Goal: Task Accomplishment & Management: Manage account settings

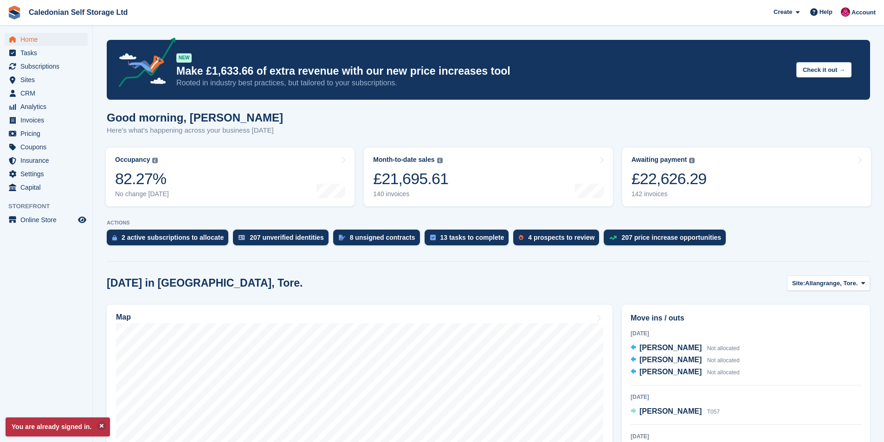
scroll to position [46, 0]
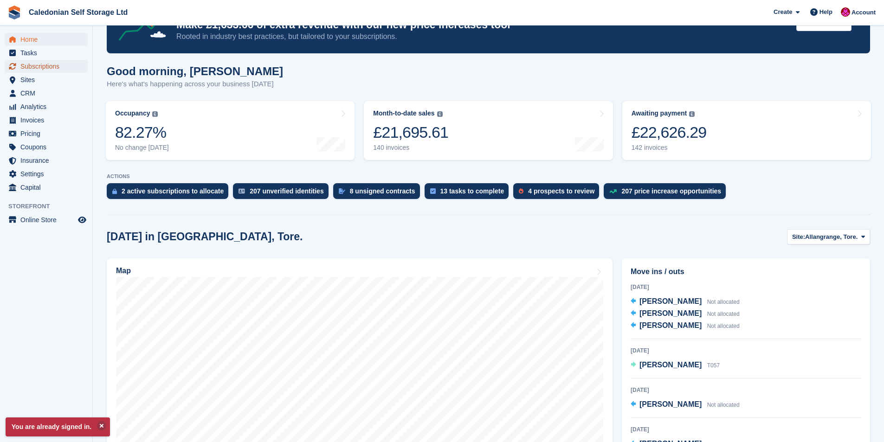
click at [39, 65] on span "Subscriptions" at bounding box center [48, 66] width 56 height 13
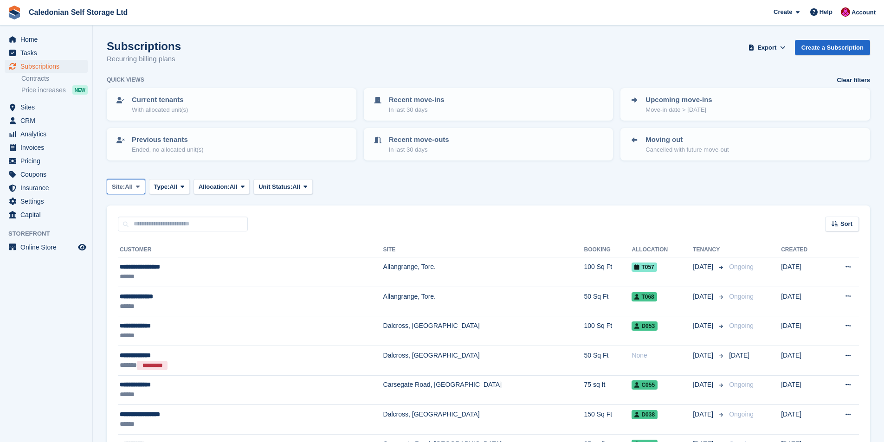
click at [140, 188] on icon at bounding box center [138, 187] width 4 height 6
click at [135, 242] on link "Carsegate Road, Inverness" at bounding box center [180, 242] width 138 height 17
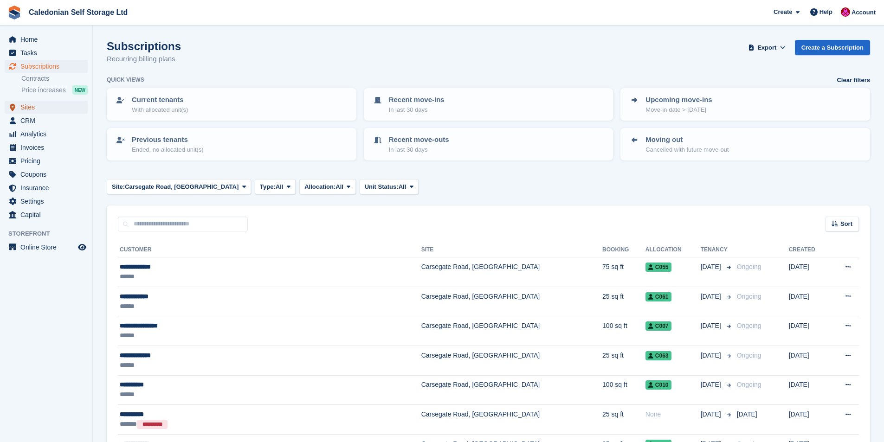
click at [26, 105] on span "Sites" at bounding box center [48, 107] width 56 height 13
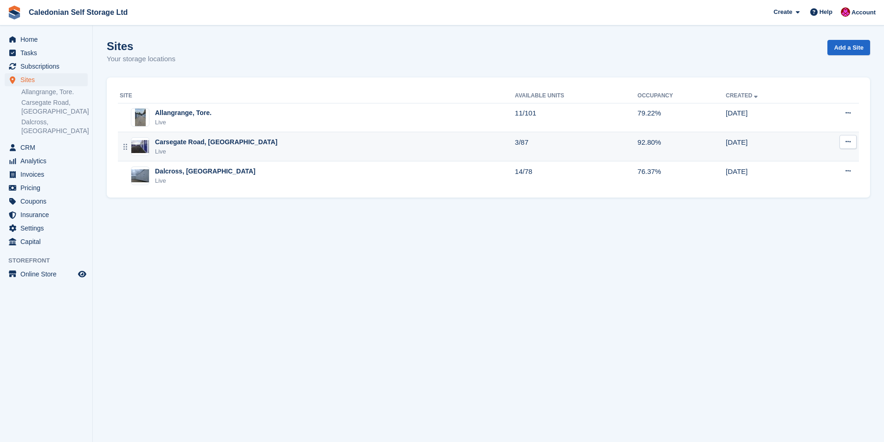
click at [194, 144] on div "Carsegate Road, [GEOGRAPHIC_DATA]" at bounding box center [216, 142] width 122 height 10
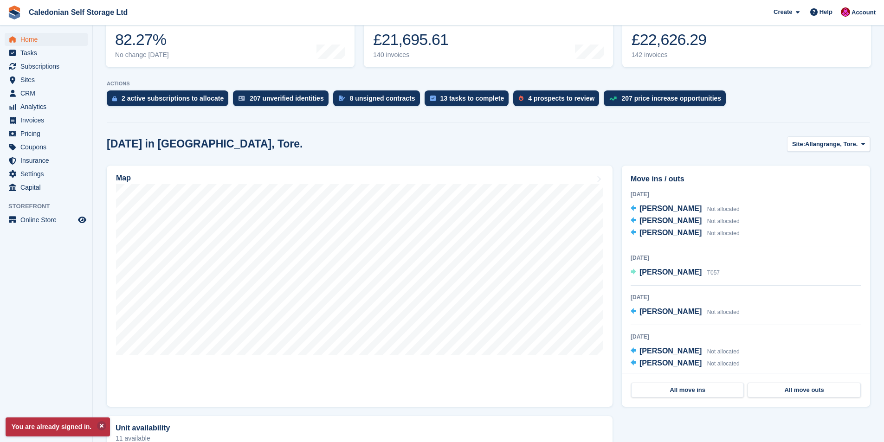
scroll to position [46, 0]
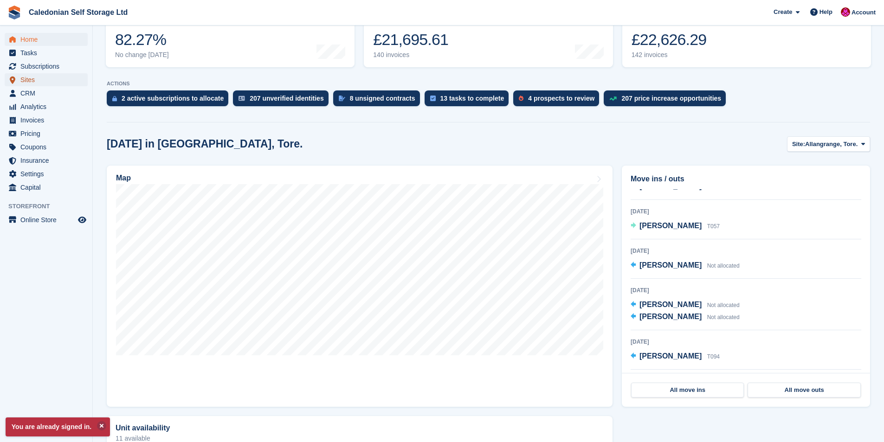
click at [23, 80] on span "Sites" at bounding box center [48, 79] width 56 height 13
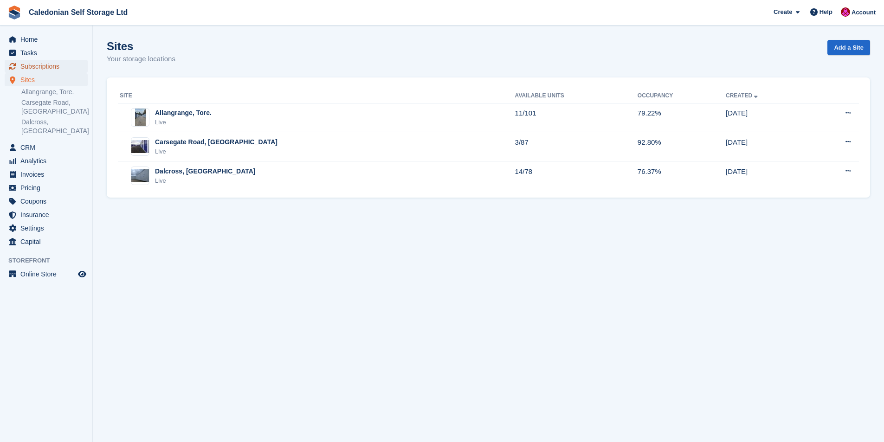
click at [39, 62] on span "Subscriptions" at bounding box center [48, 66] width 56 height 13
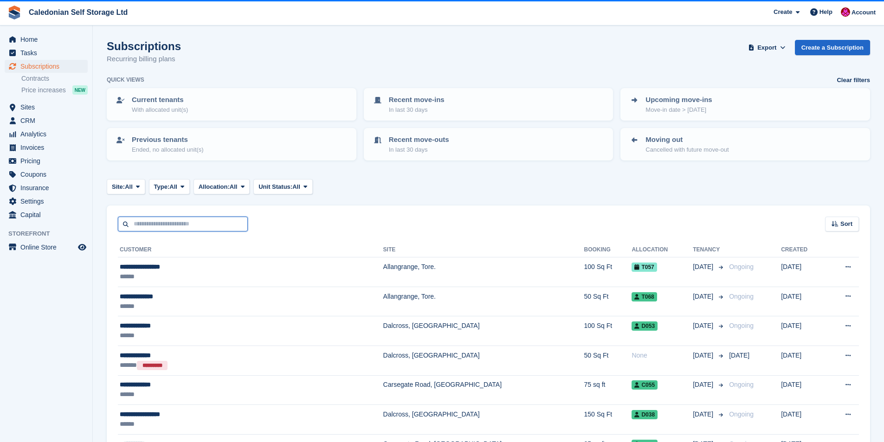
click at [133, 223] on input "text" at bounding box center [183, 224] width 130 height 15
type input "********"
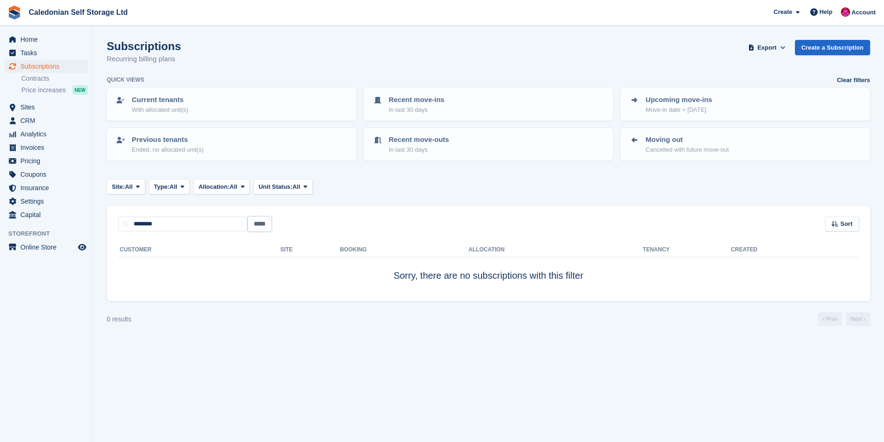
click at [256, 224] on input "*****" at bounding box center [260, 224] width 24 height 15
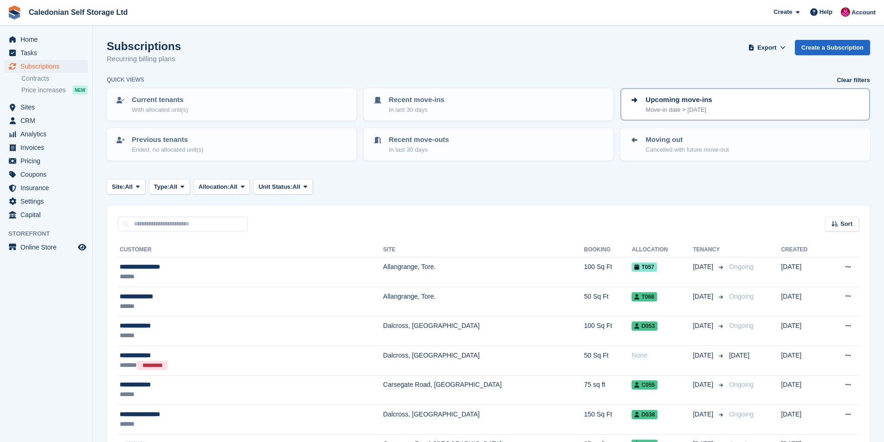
click at [664, 101] on p "Upcoming move-ins" at bounding box center [678, 100] width 66 height 11
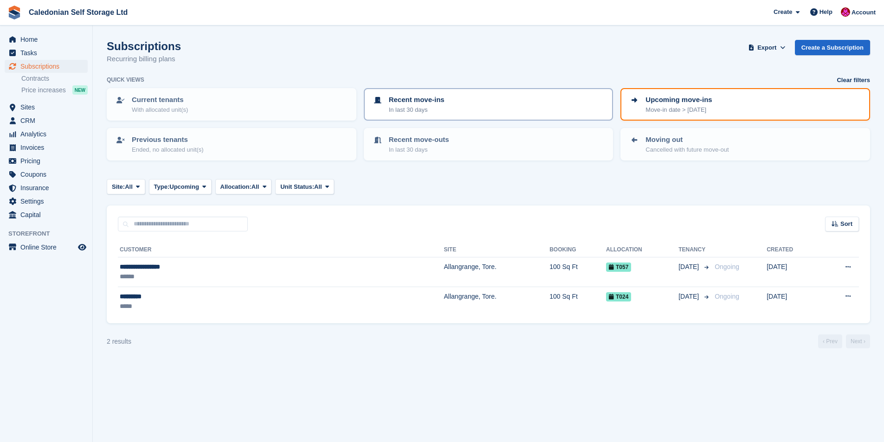
click at [401, 100] on p "Recent move-ins" at bounding box center [417, 100] width 56 height 11
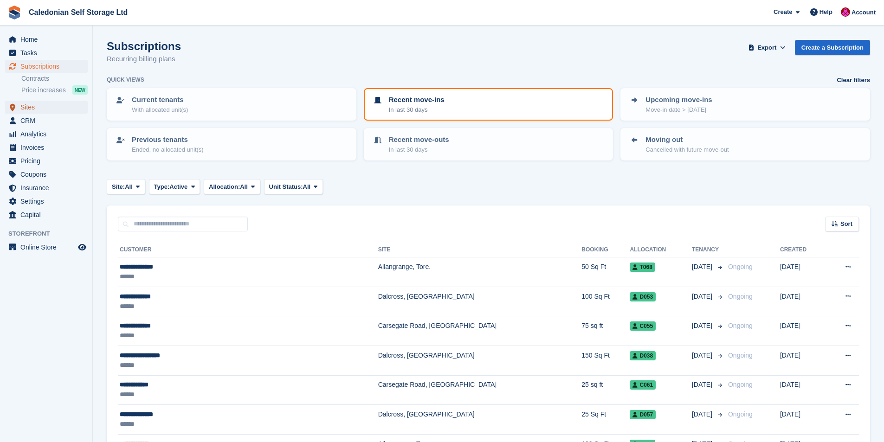
click at [23, 105] on span "Sites" at bounding box center [48, 107] width 56 height 13
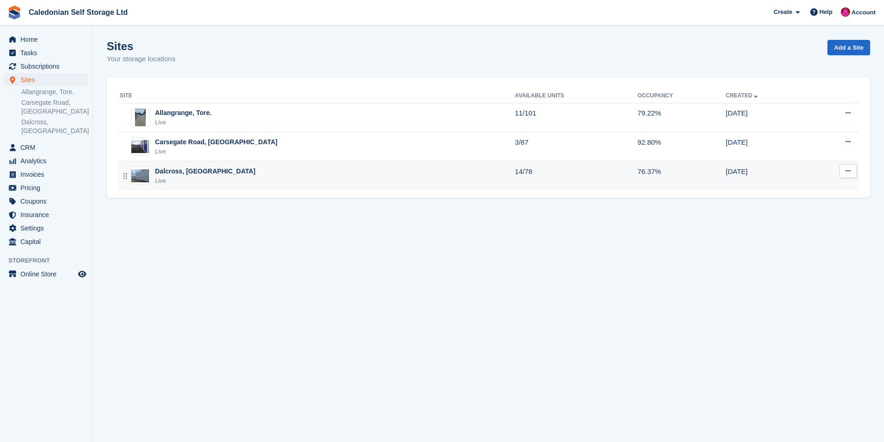
click at [144, 172] on img at bounding box center [140, 175] width 18 height 13
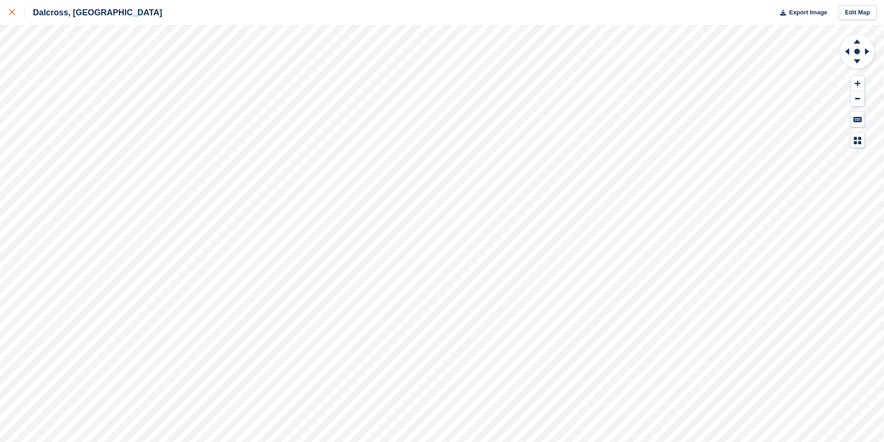
click at [14, 11] on icon at bounding box center [12, 12] width 6 height 6
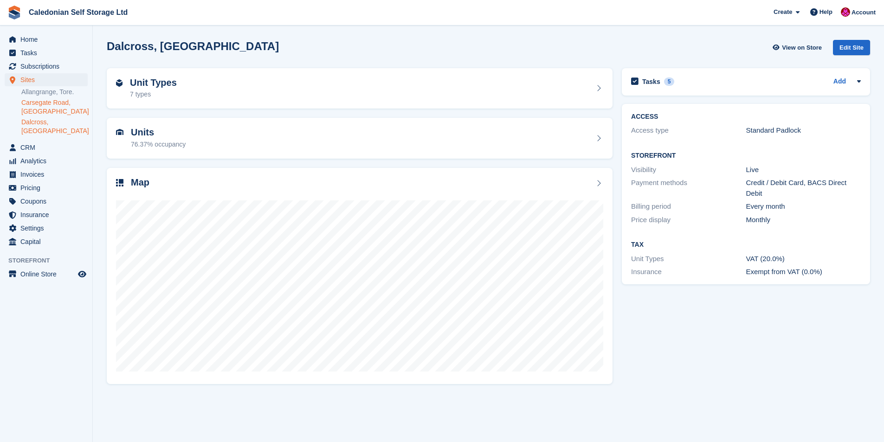
click at [33, 103] on link "Carsegate Road, [GEOGRAPHIC_DATA]" at bounding box center [54, 107] width 66 height 18
click at [145, 82] on h2 "Unit Types" at bounding box center [153, 82] width 47 height 11
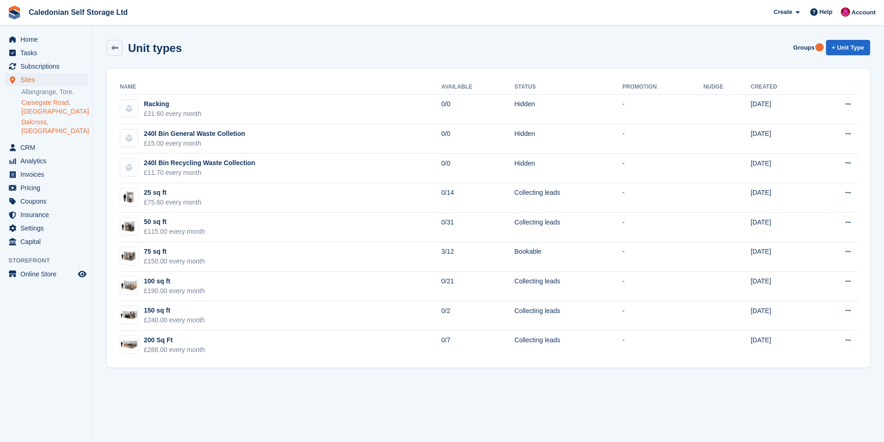
click at [33, 121] on link "Dalcross, [GEOGRAPHIC_DATA]" at bounding box center [54, 127] width 66 height 18
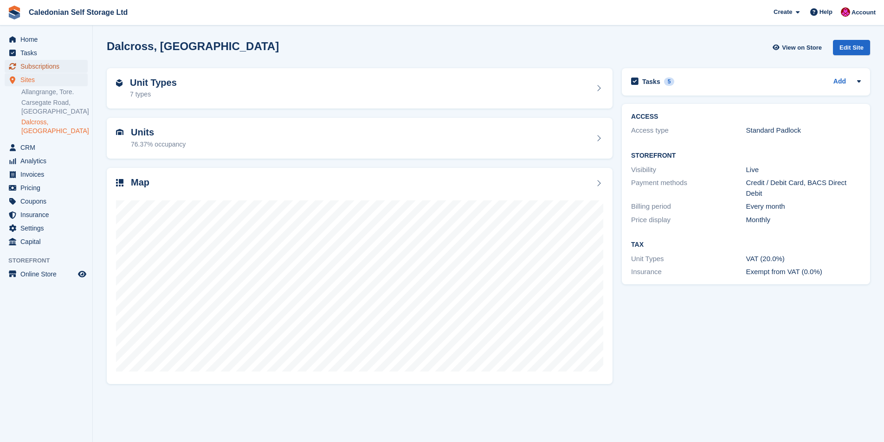
click at [39, 67] on span "Subscriptions" at bounding box center [48, 66] width 56 height 13
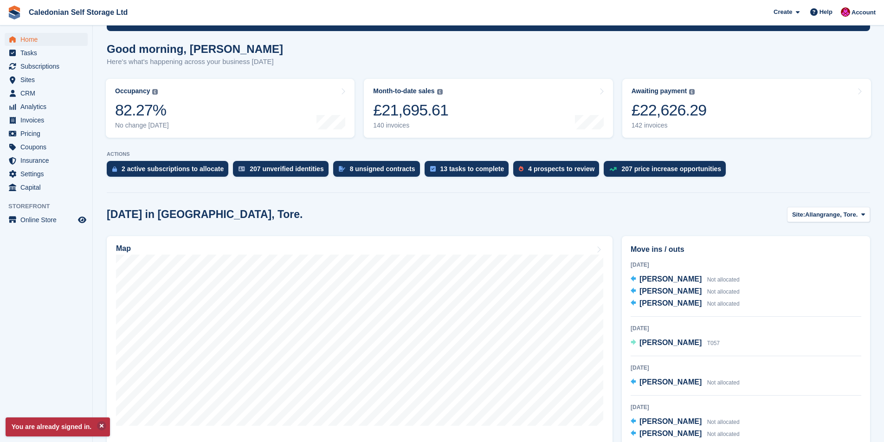
scroll to position [139, 0]
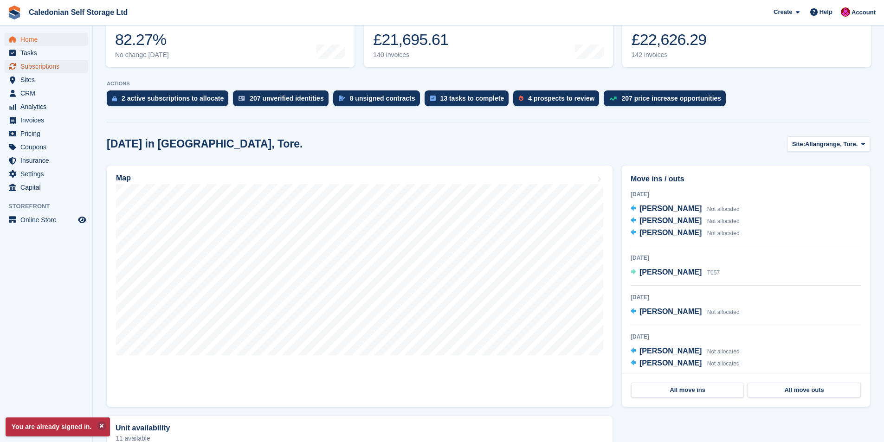
click at [45, 66] on span "Subscriptions" at bounding box center [48, 66] width 56 height 13
